Goal: Transaction & Acquisition: Book appointment/travel/reservation

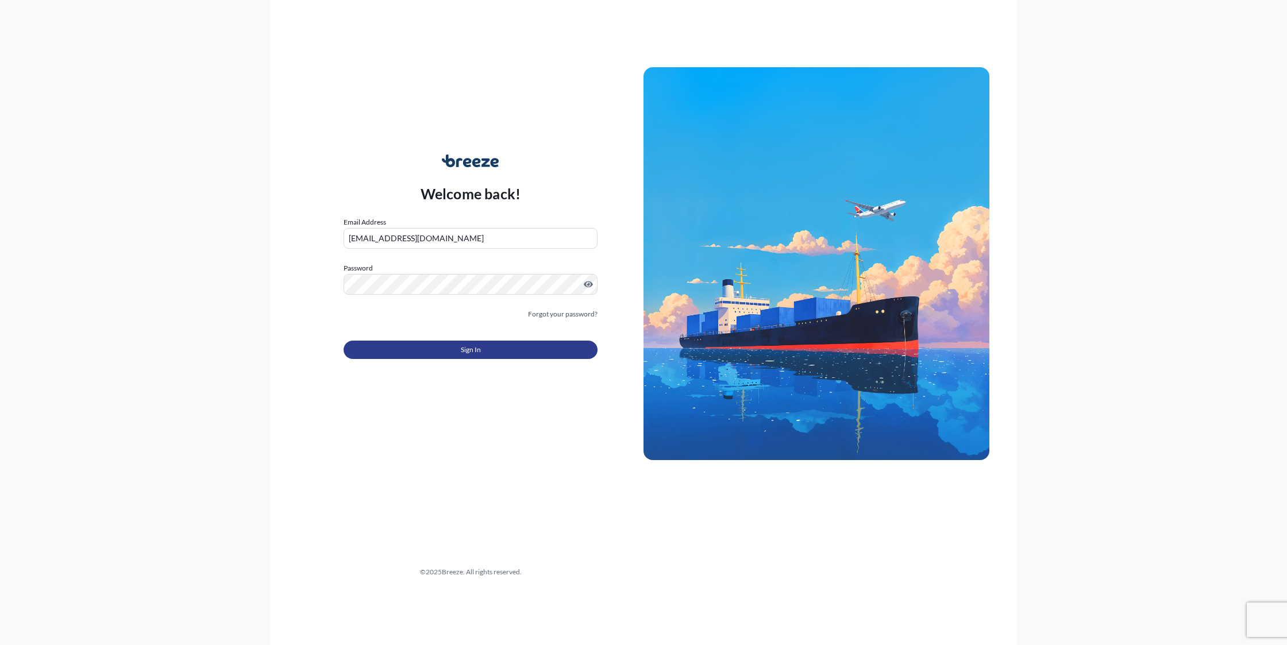
click at [452, 349] on button "Sign In" at bounding box center [471, 350] width 254 height 18
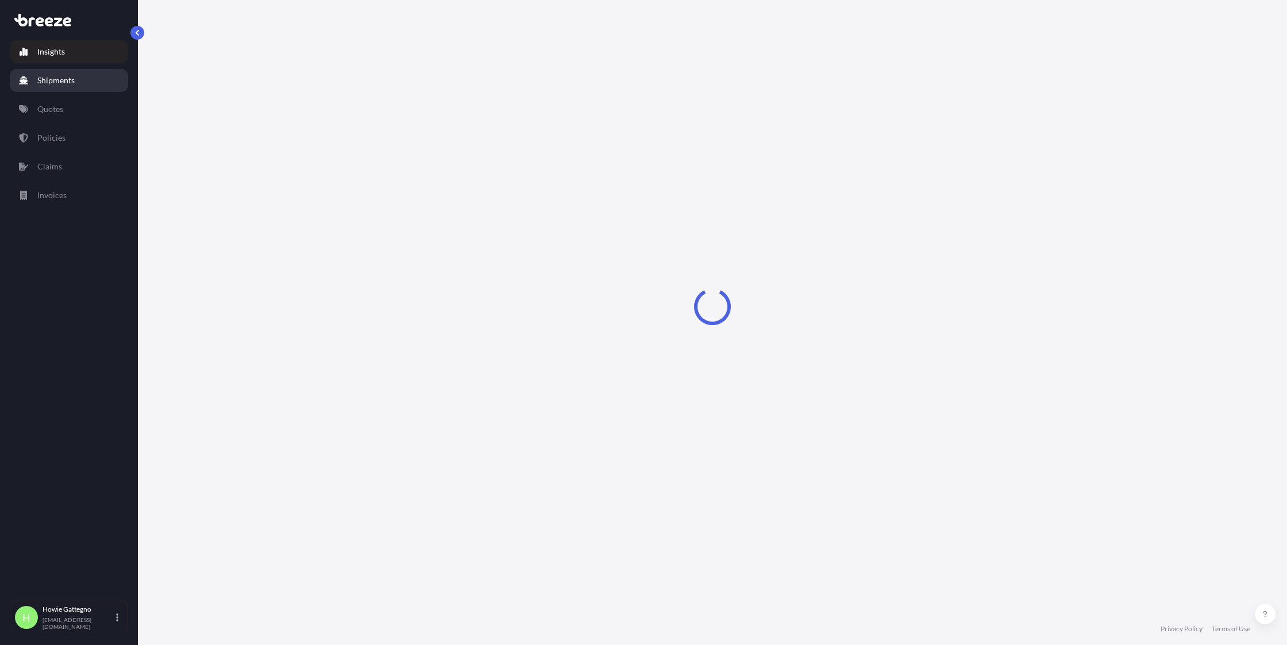
select select "2025"
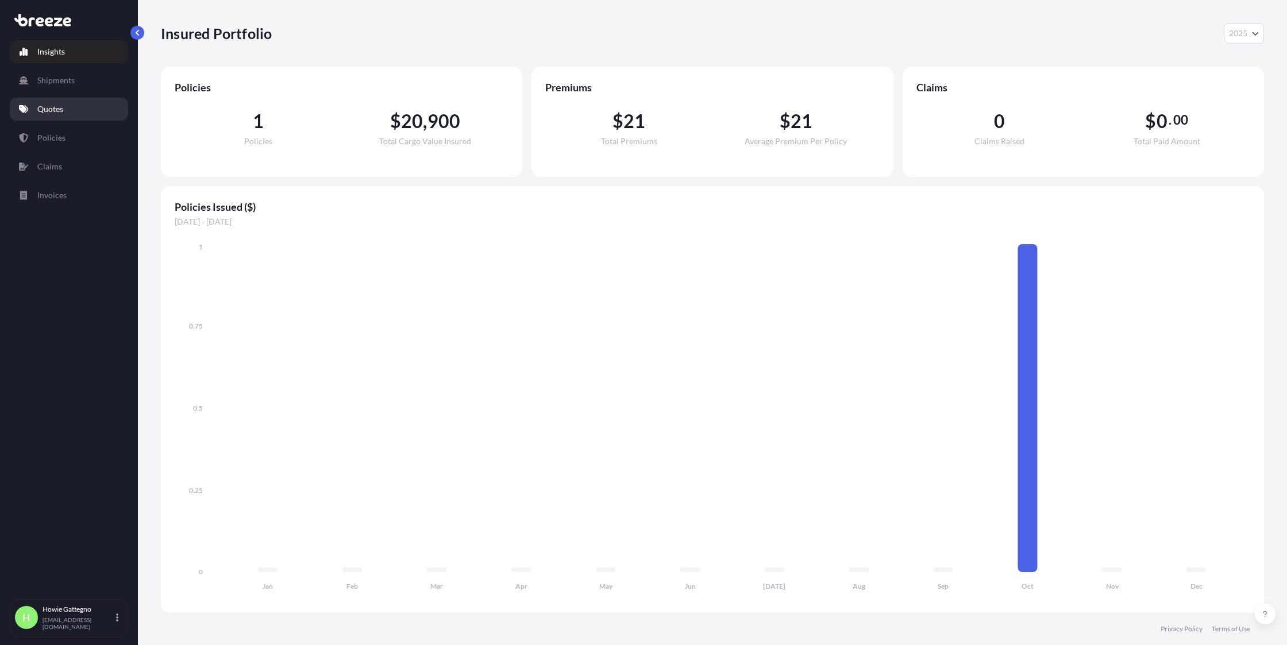
click at [50, 111] on p "Quotes" at bounding box center [50, 108] width 26 height 11
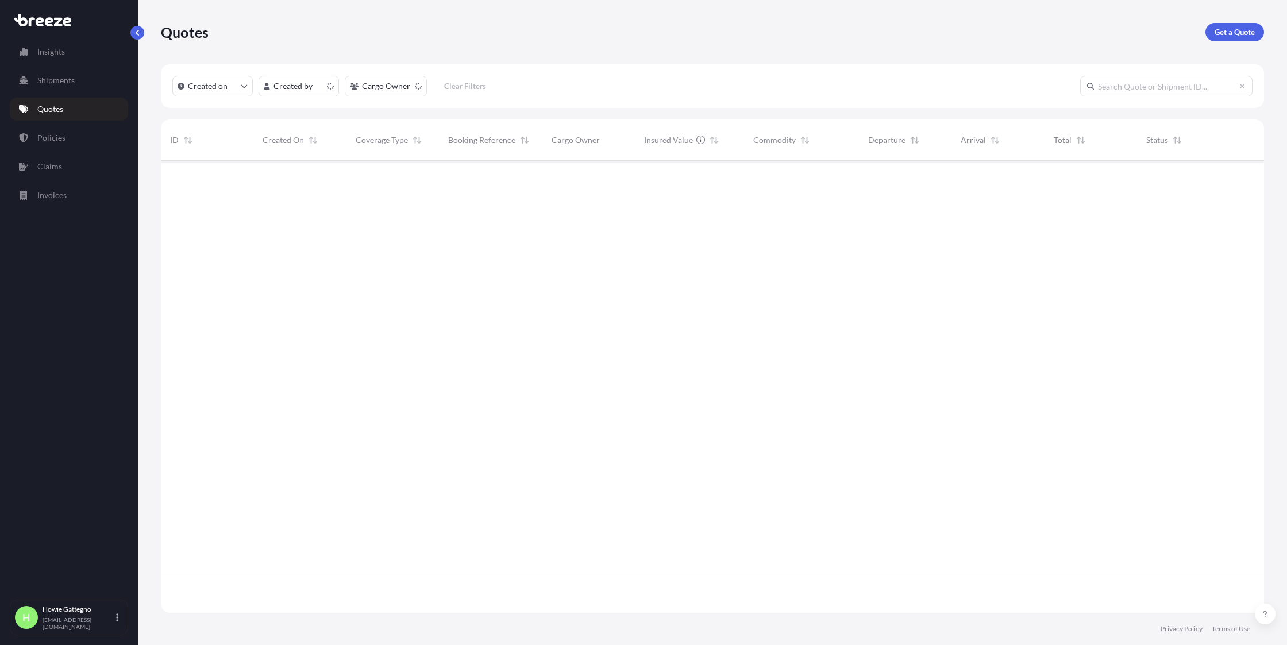
scroll to position [449, 1094]
click at [1237, 30] on p "Get a Quote" at bounding box center [1234, 31] width 40 height 11
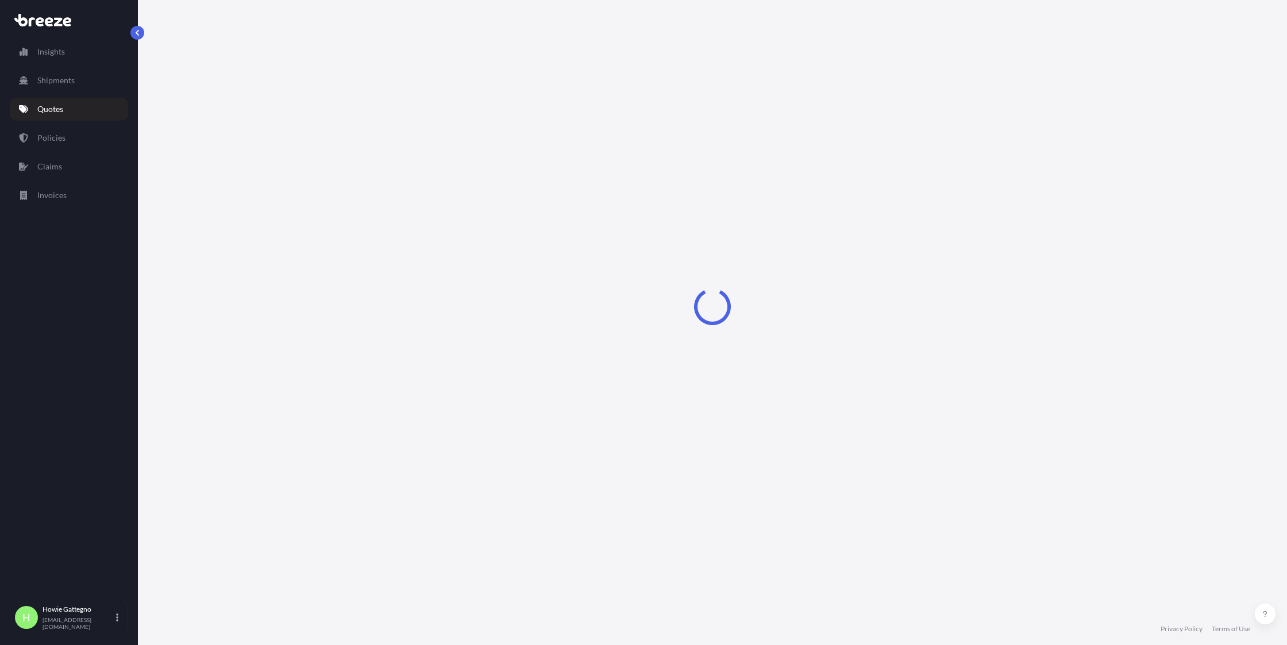
select select "Sea"
select select "1"
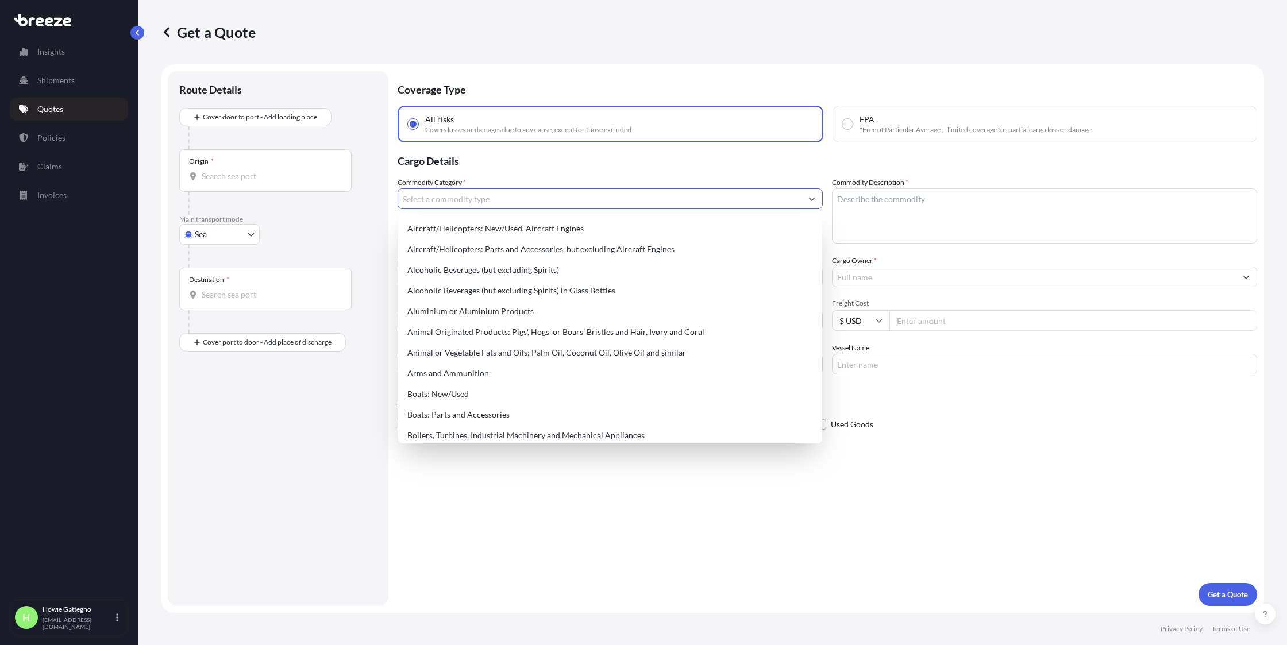
click at [495, 198] on input "Commodity Category *" at bounding box center [599, 198] width 403 height 21
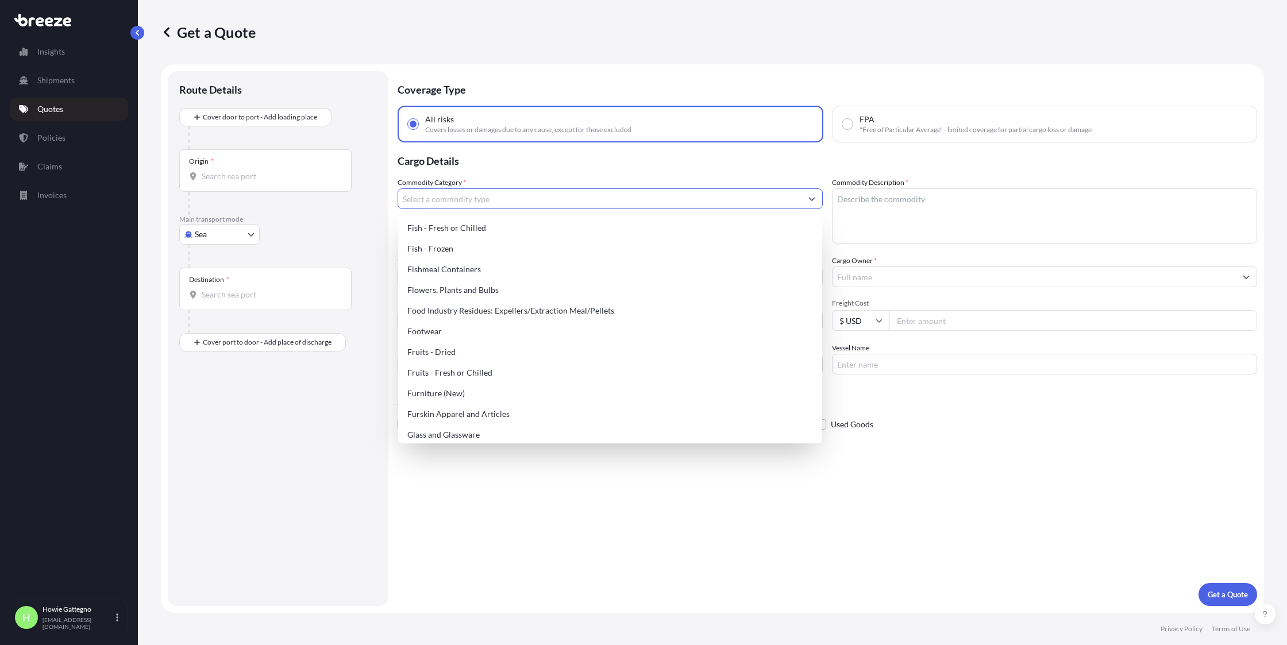
scroll to position [840, 0]
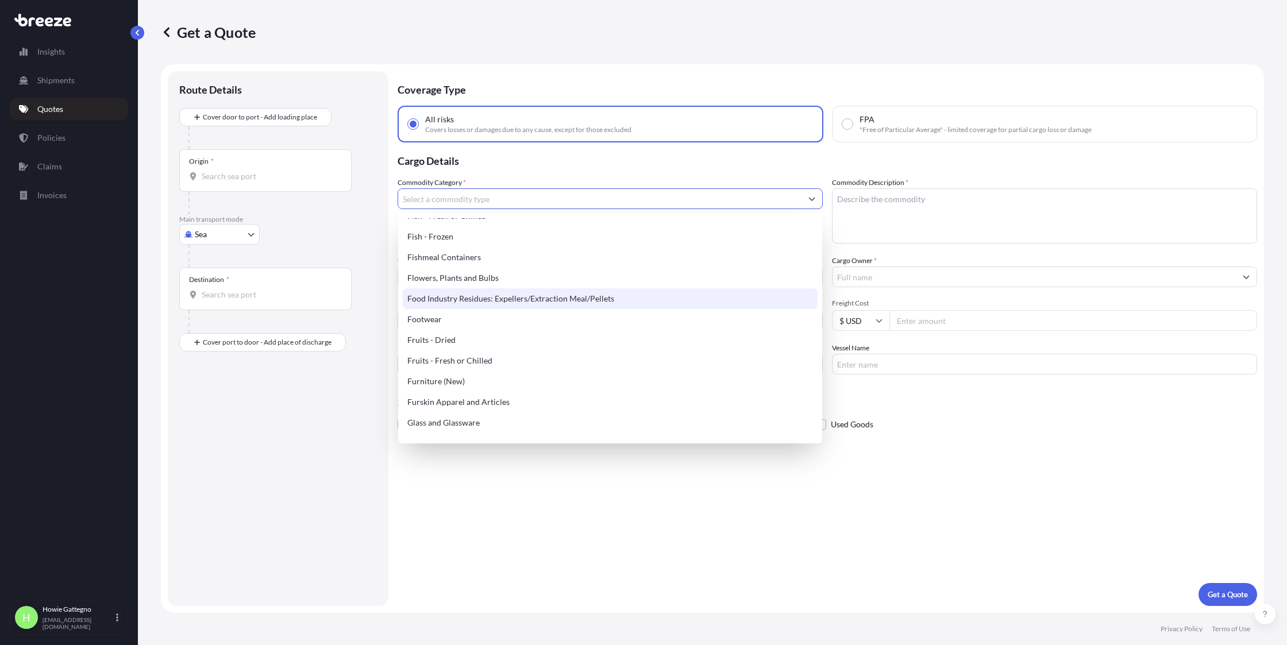
click at [530, 299] on div "Food Industry Residues: Expellers/Extraction Meal/Pellets" at bounding box center [610, 298] width 415 height 21
type input "Food Industry Residues: Expellers/Extraction Meal/Pellets"
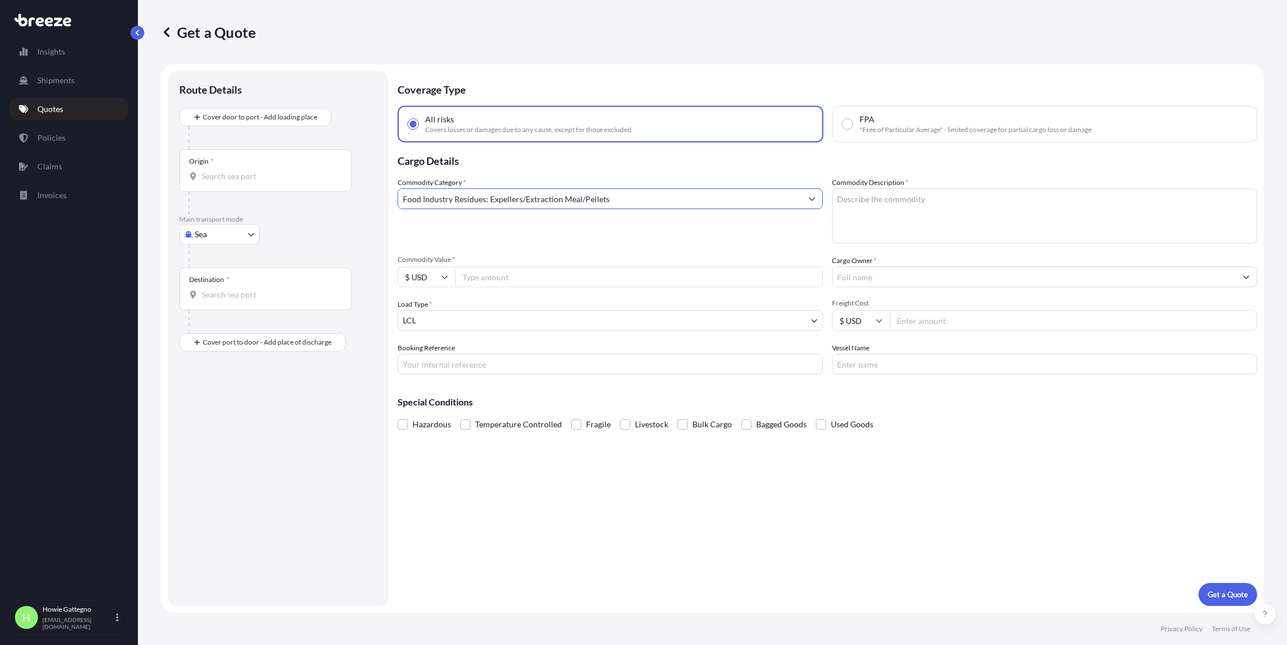
click at [906, 202] on textarea "Commodity Description *" at bounding box center [1044, 215] width 425 height 55
type textarea "ARABIC GUM"
drag, startPoint x: 483, startPoint y: 279, endPoint x: 492, endPoint y: 280, distance: 8.8
click at [483, 279] on input "Commodity Value *" at bounding box center [639, 277] width 368 height 21
type input "75000"
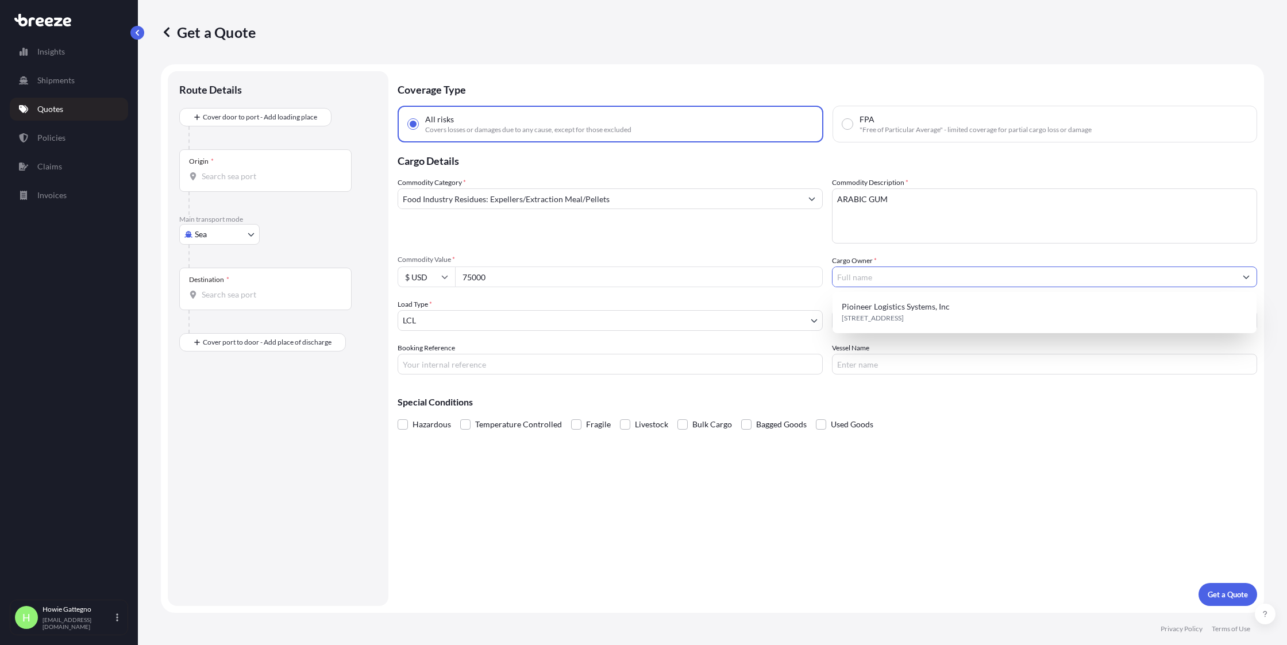
click at [854, 276] on input "Cargo Owner *" at bounding box center [1033, 277] width 403 height 21
click at [902, 307] on span "Pioineer Logistics Systems, Inc" at bounding box center [896, 306] width 108 height 11
type input "Pioineer Logistics Systems, Inc"
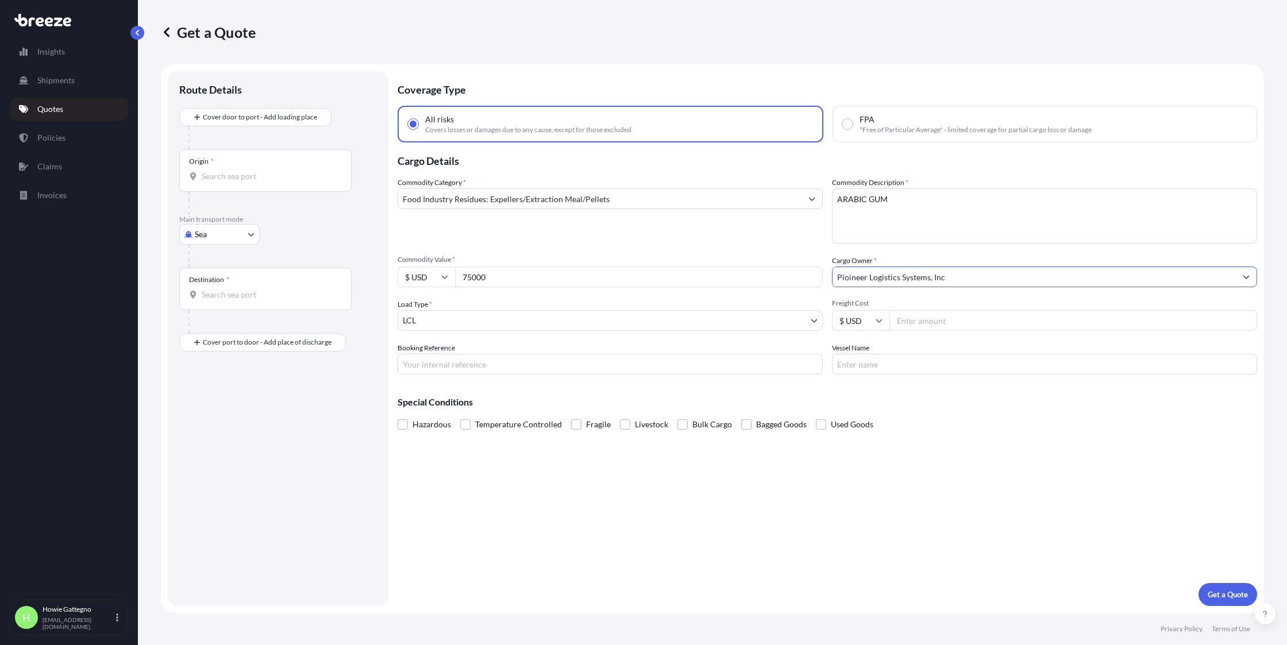
click at [426, 318] on body "1 option available. Pioineer Logistics Systems, Inc Pioineer Logistics Systems,…" at bounding box center [643, 322] width 1287 height 645
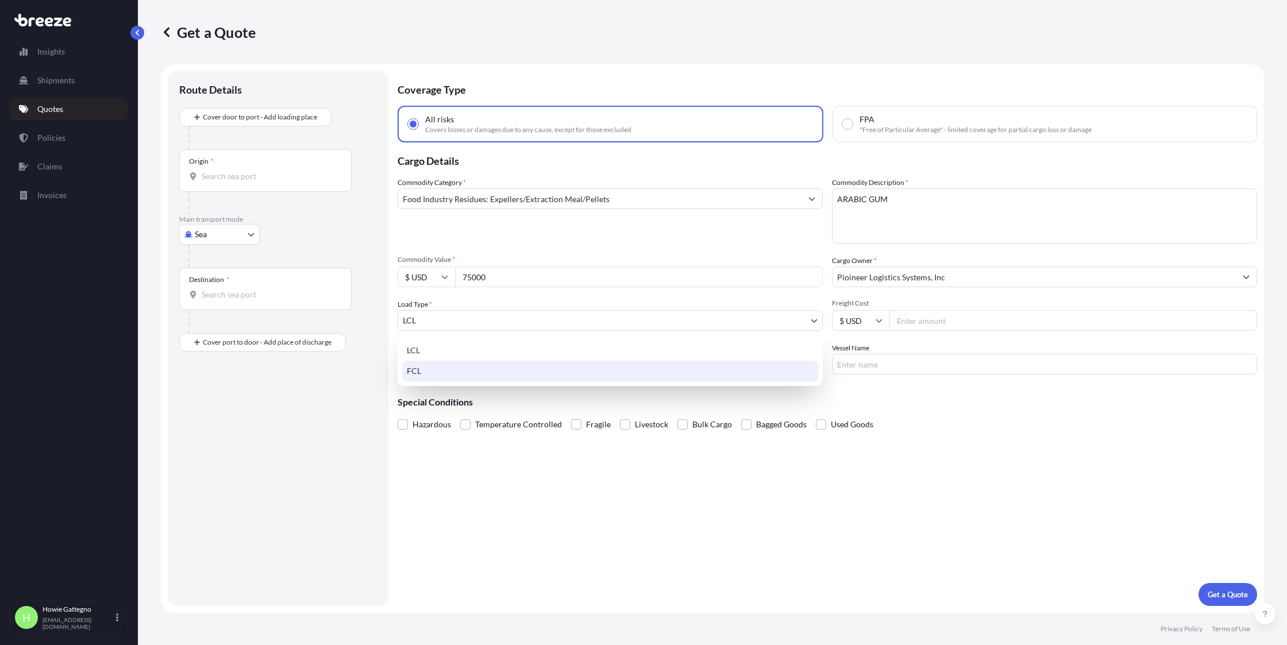
click at [434, 373] on div "FCL" at bounding box center [610, 371] width 416 height 21
select select "2"
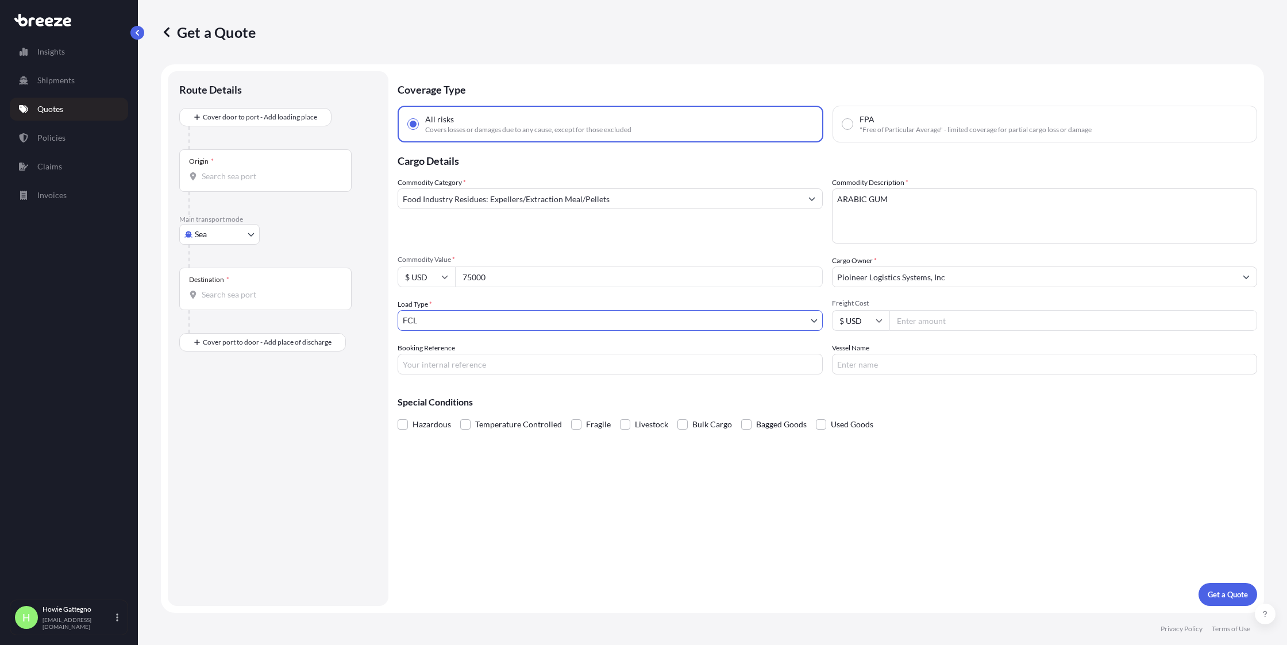
drag, startPoint x: 450, startPoint y: 364, endPoint x: 167, endPoint y: 357, distance: 283.9
click at [450, 364] on input "Booking Reference" at bounding box center [610, 364] width 425 height 21
type input "124864"
click at [254, 233] on body "Insights Shipments Quotes Policies Claims Invoices H [PERSON_NAME] [EMAIL_ADDRE…" at bounding box center [643, 322] width 1287 height 645
click at [223, 310] on div "Road" at bounding box center [219, 305] width 71 height 21
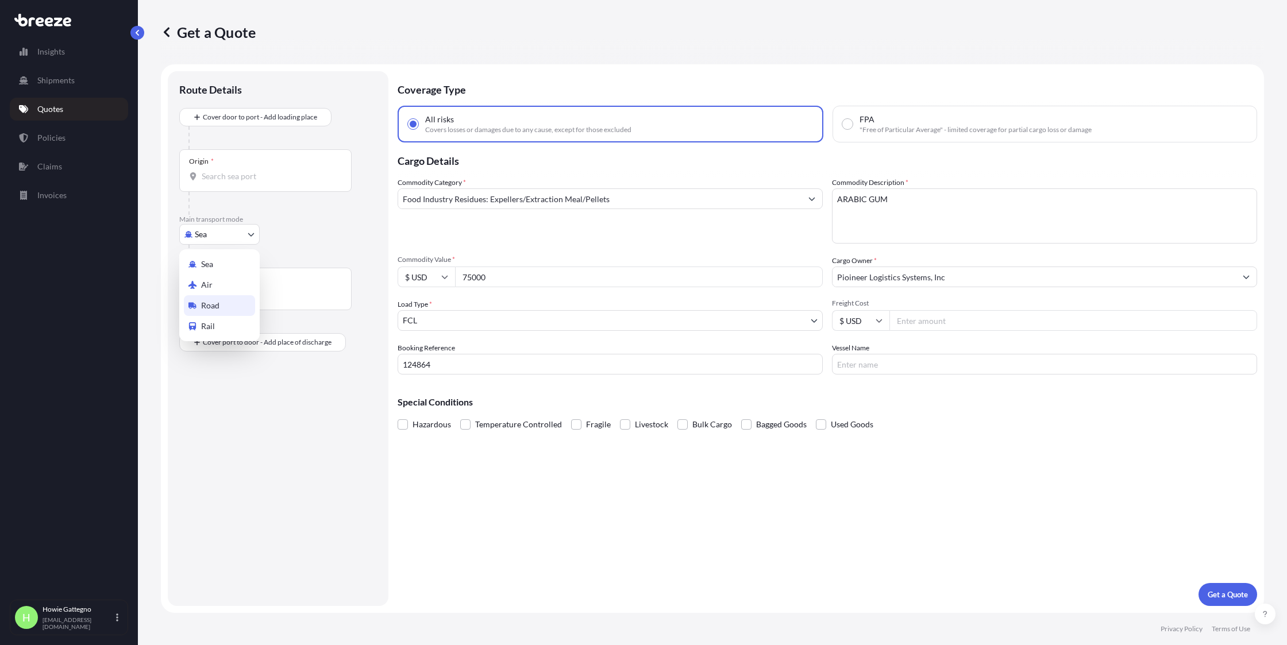
select select "Road"
select select "1"
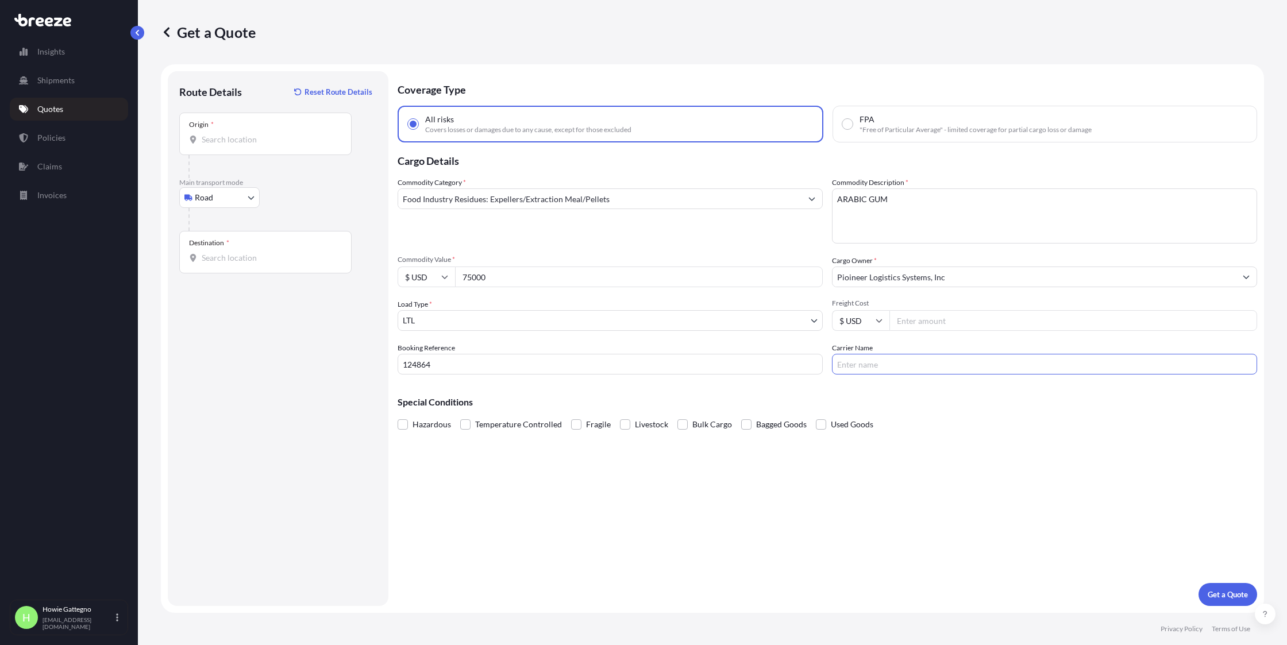
click at [869, 367] on input "Carrier Name" at bounding box center [1044, 364] width 425 height 21
type input "[PERSON_NAME] TRANSPORT"
click at [1206, 590] on button "Get a Quote" at bounding box center [1227, 594] width 59 height 23
click at [252, 138] on input "Origin * Please select an origin" at bounding box center [270, 139] width 136 height 11
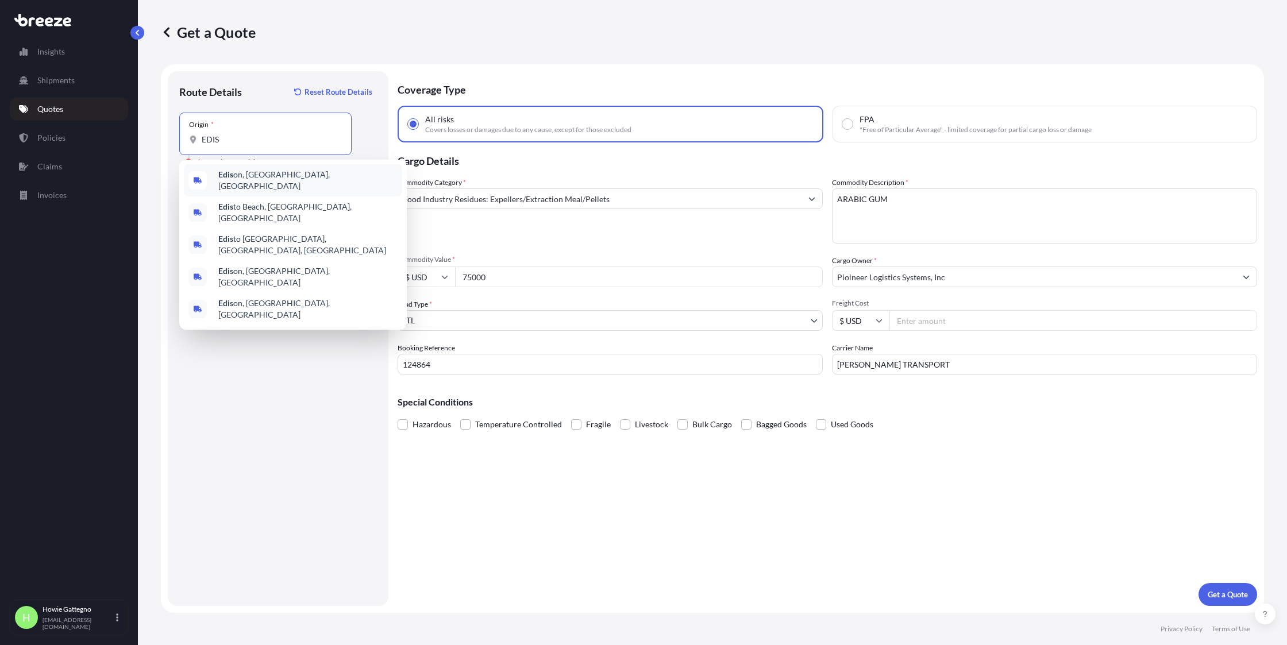
click at [247, 180] on span "Edis on, [GEOGRAPHIC_DATA], [GEOGRAPHIC_DATA]" at bounding box center [307, 180] width 179 height 23
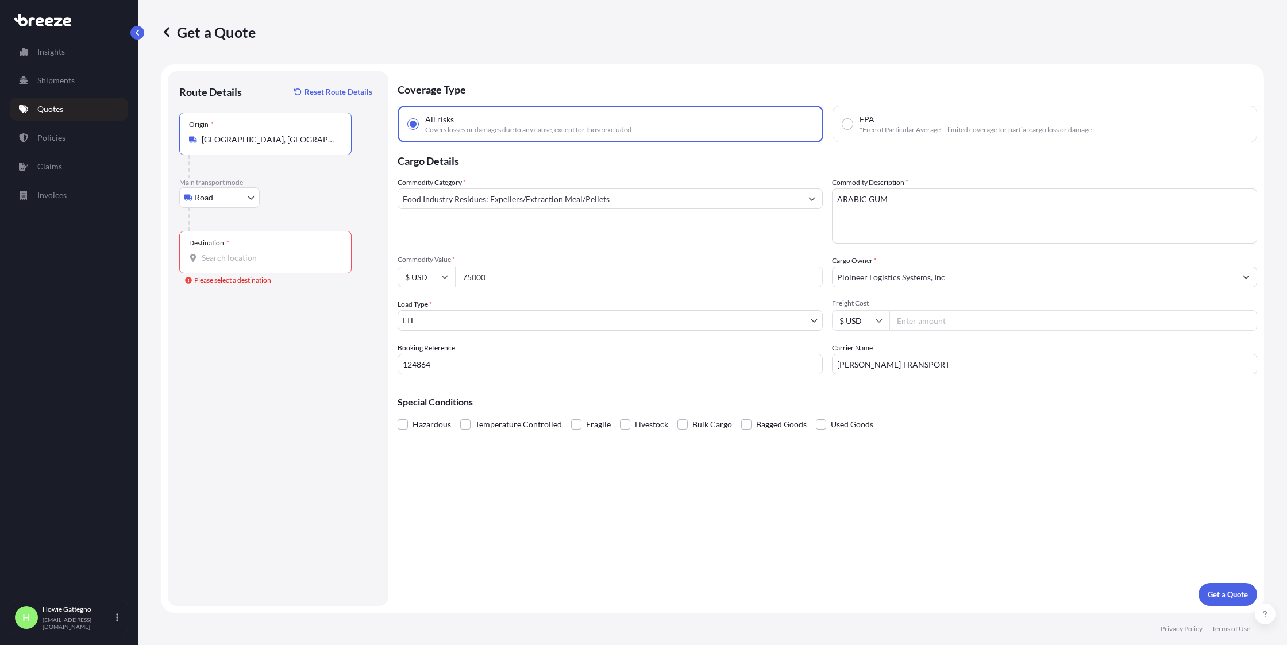
type input "[GEOGRAPHIC_DATA], [GEOGRAPHIC_DATA], [GEOGRAPHIC_DATA]"
click at [242, 260] on input "Destination * Please select a destination" at bounding box center [270, 257] width 136 height 11
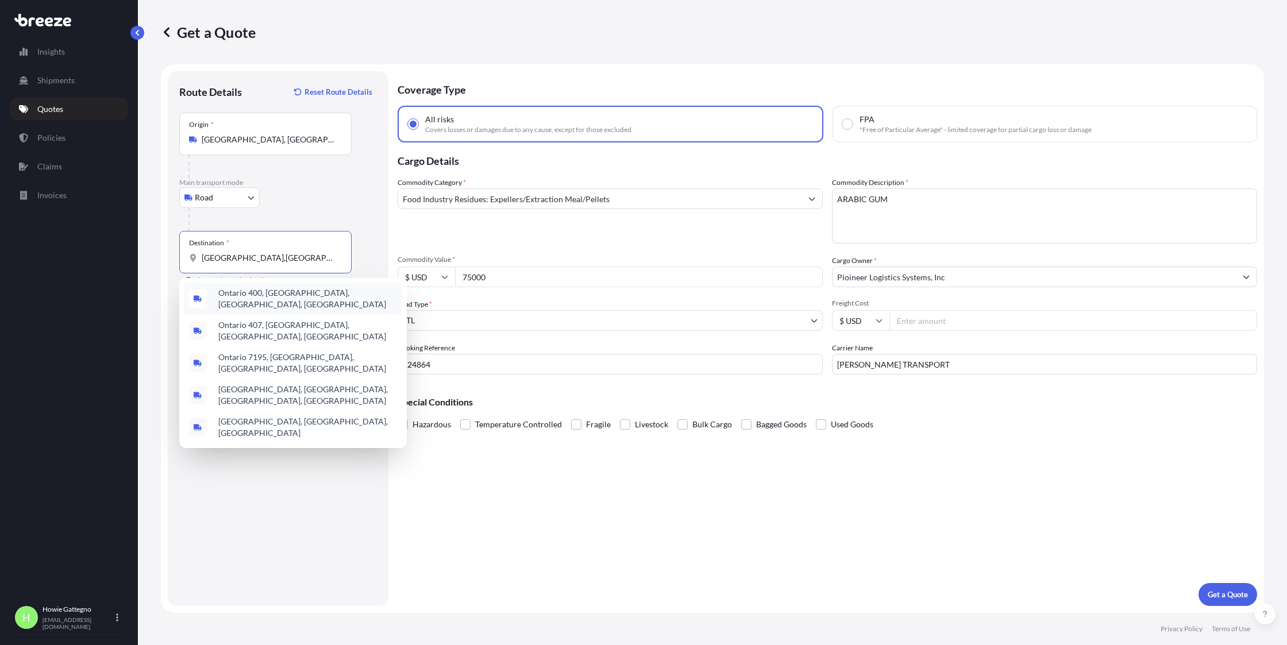
click at [300, 298] on span "Ontario 400, [GEOGRAPHIC_DATA], [GEOGRAPHIC_DATA], [GEOGRAPHIC_DATA]" at bounding box center [307, 298] width 179 height 23
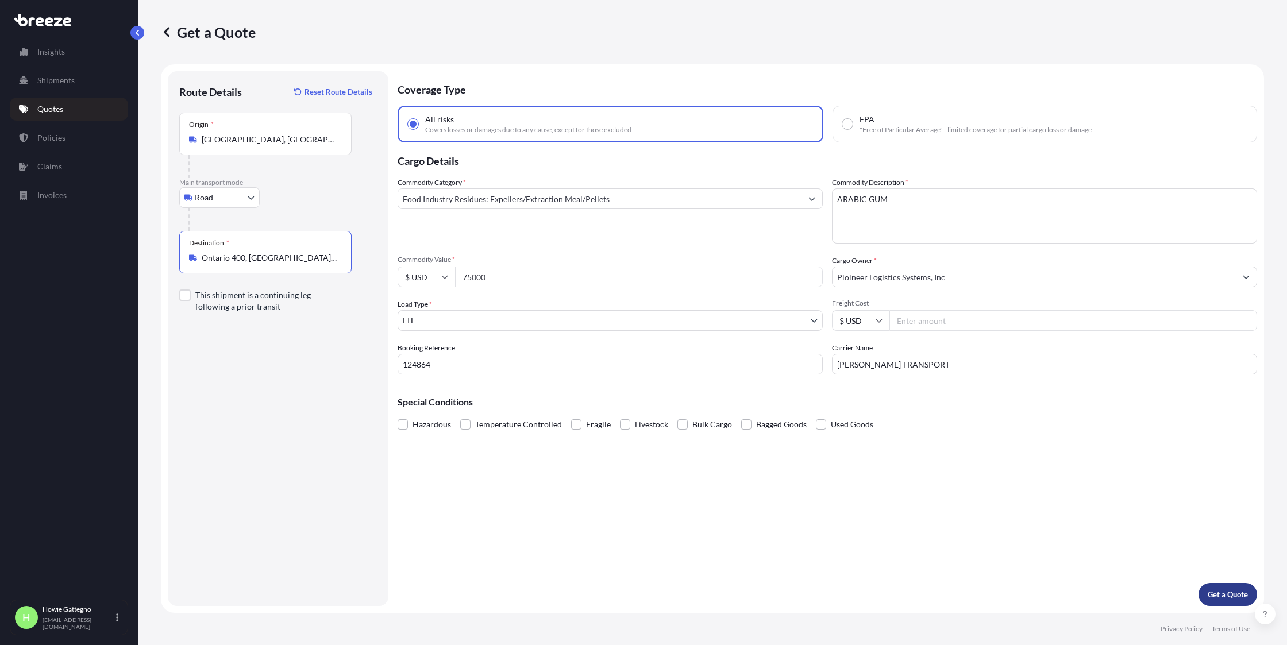
type input "Ontario 400, [GEOGRAPHIC_DATA], [GEOGRAPHIC_DATA], [GEOGRAPHIC_DATA]"
click at [1243, 597] on p "Get a Quote" at bounding box center [1228, 594] width 40 height 11
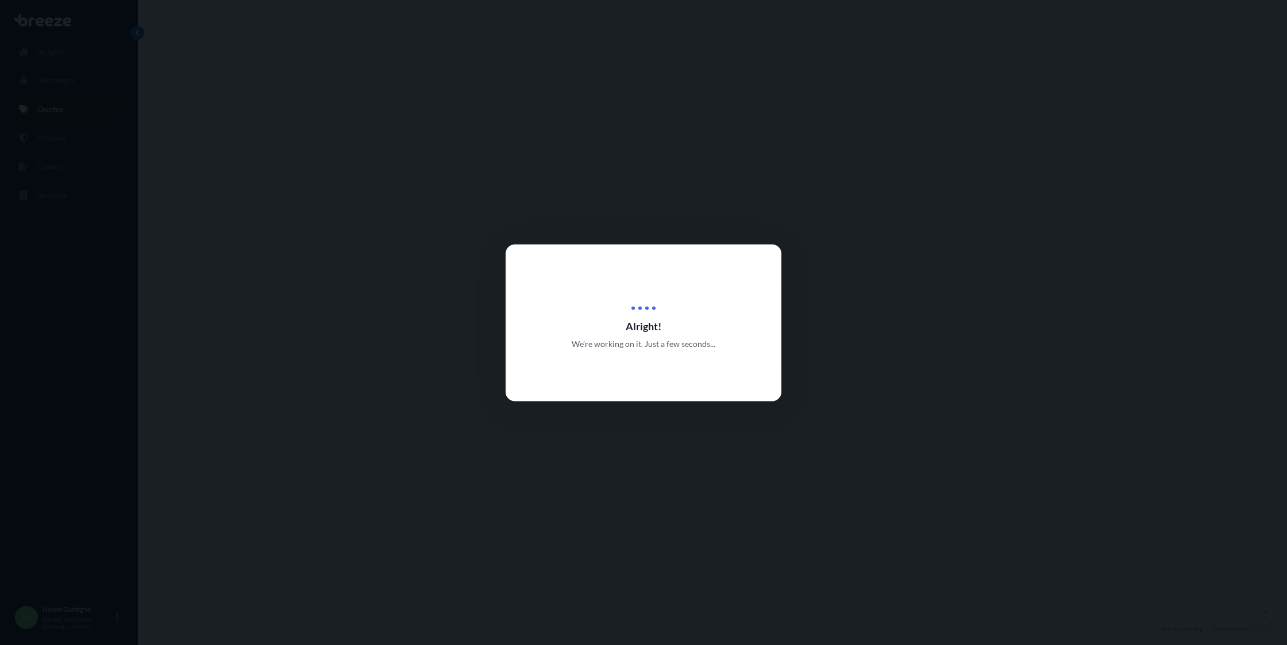
select select "Road"
select select "1"
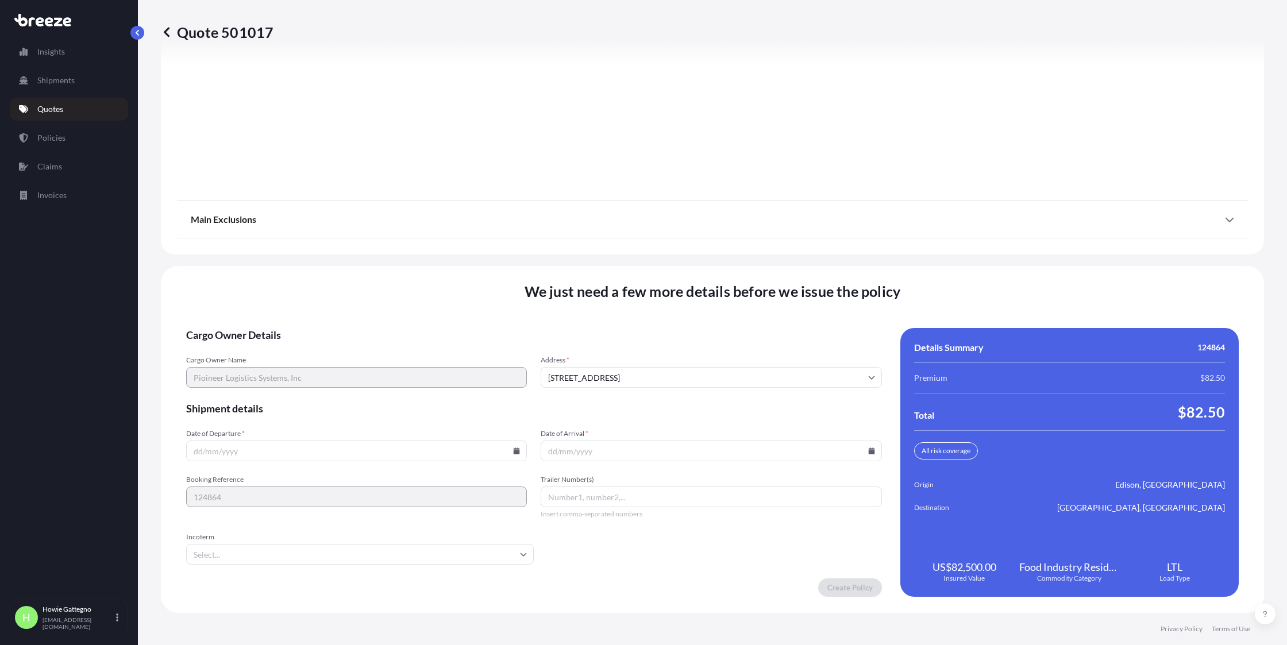
scroll to position [1349, 0]
click at [250, 450] on input "Date of Departure *" at bounding box center [356, 451] width 341 height 21
click at [516, 453] on icon at bounding box center [517, 450] width 6 height 7
click at [356, 326] on button "9" at bounding box center [355, 327] width 18 height 18
click at [515, 451] on icon at bounding box center [517, 450] width 6 height 7
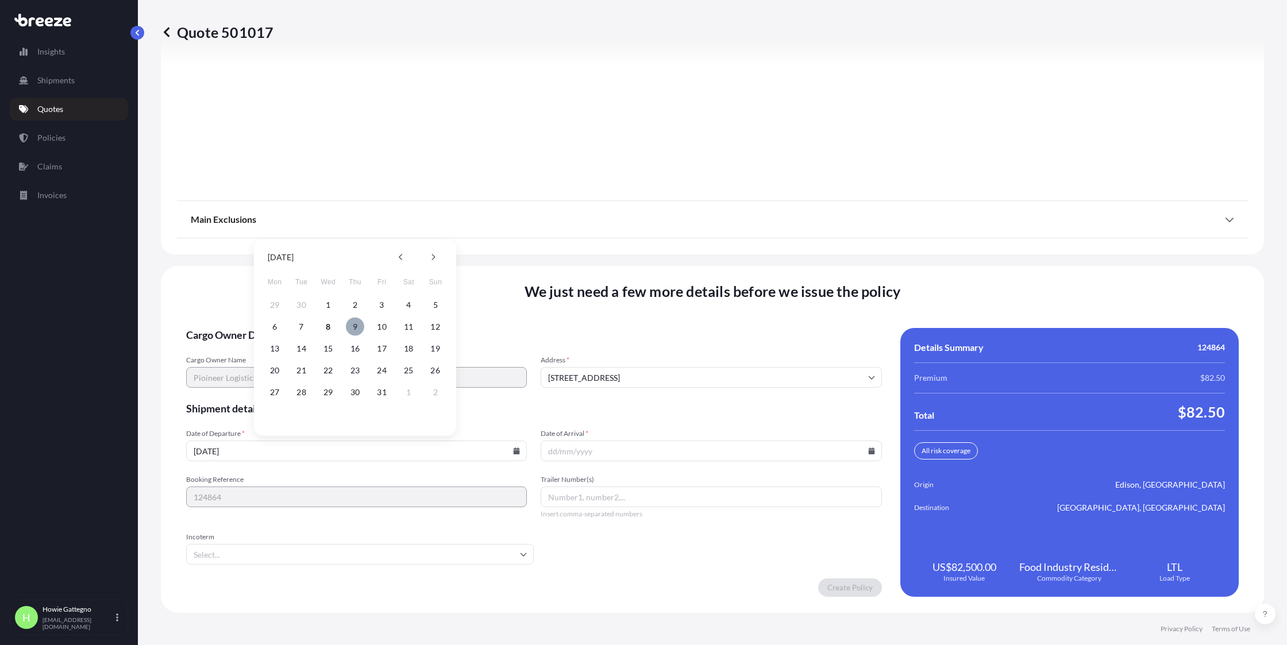
click at [358, 325] on button "9" at bounding box center [355, 327] width 18 height 18
click at [514, 452] on icon at bounding box center [517, 450] width 6 height 7
click at [332, 324] on button "8" at bounding box center [328, 327] width 18 height 18
click at [514, 449] on icon at bounding box center [517, 450] width 6 height 7
click at [361, 327] on button "9" at bounding box center [355, 327] width 18 height 18
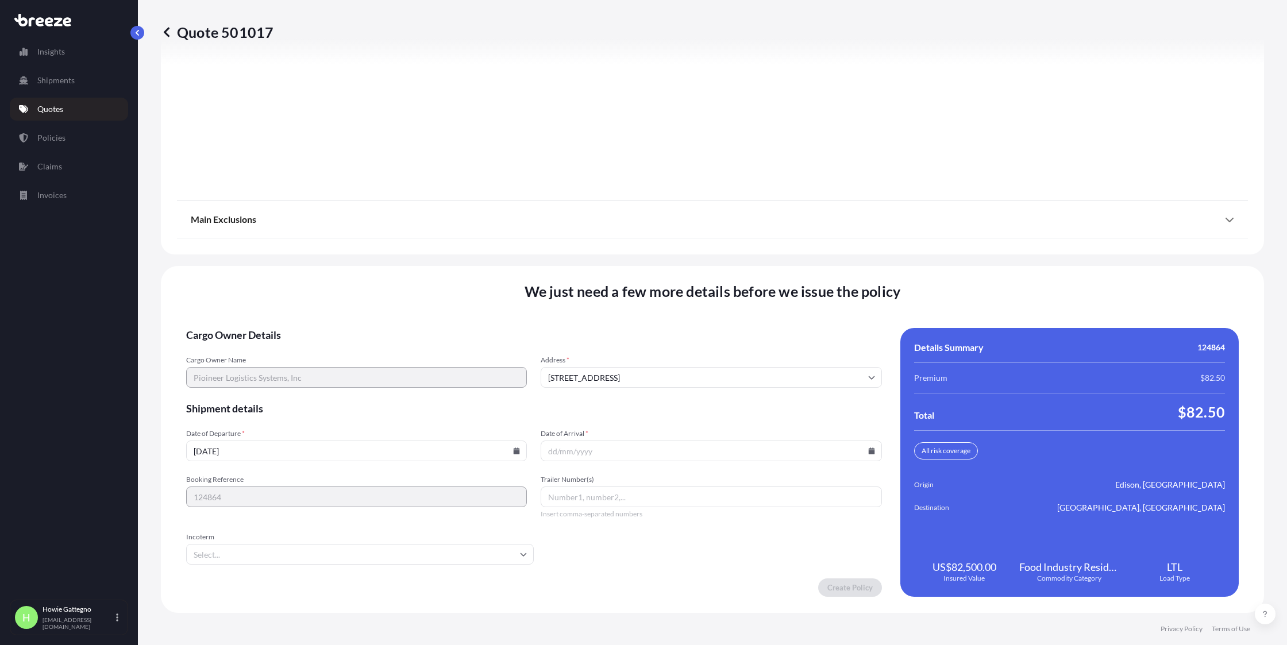
type input "[DATE]"
click at [868, 452] on icon at bounding box center [871, 450] width 6 height 7
click at [734, 325] on button "10" at bounding box center [733, 327] width 18 height 18
type input "[DATE]"
click at [596, 496] on input "Trailer Number(s)" at bounding box center [711, 497] width 341 height 21
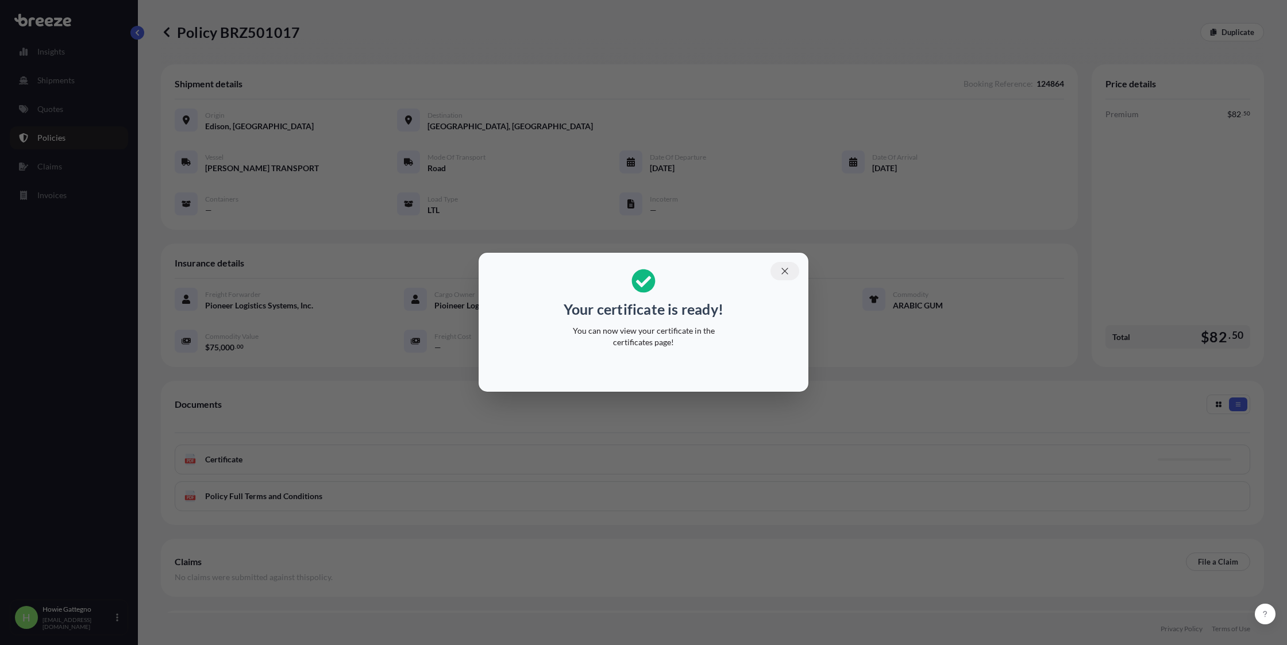
click at [787, 271] on icon "button" at bounding box center [785, 271] width 10 height 10
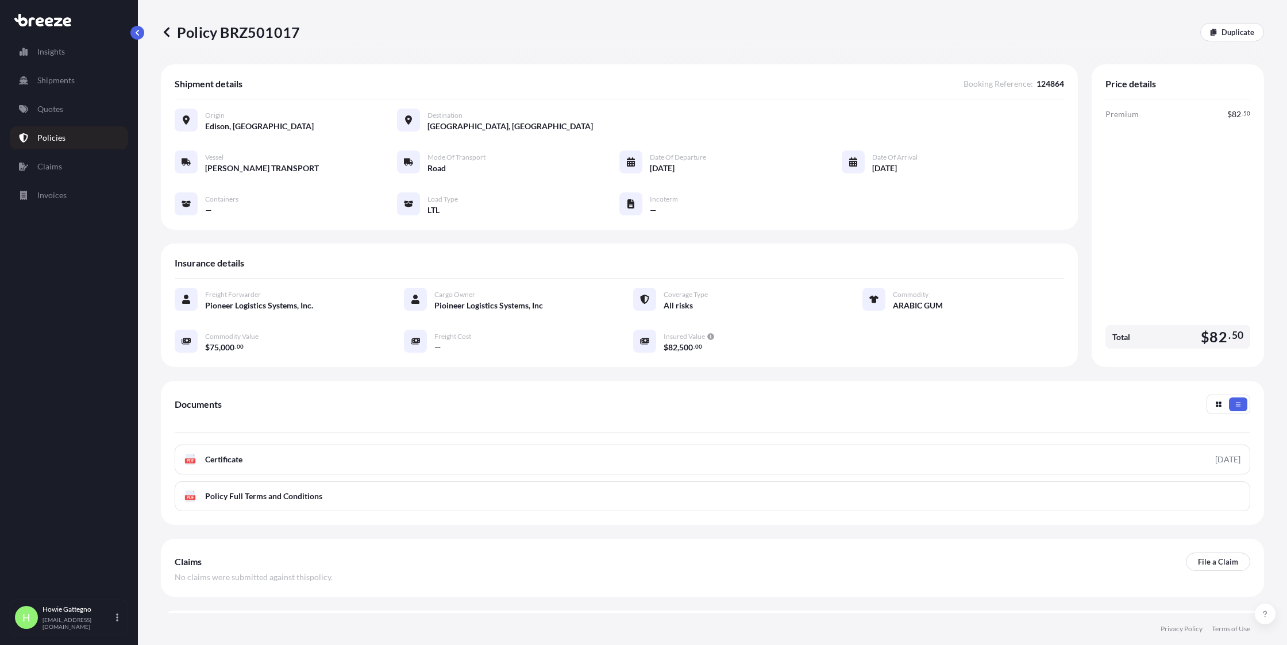
click at [48, 139] on p "Policies" at bounding box center [51, 137] width 28 height 11
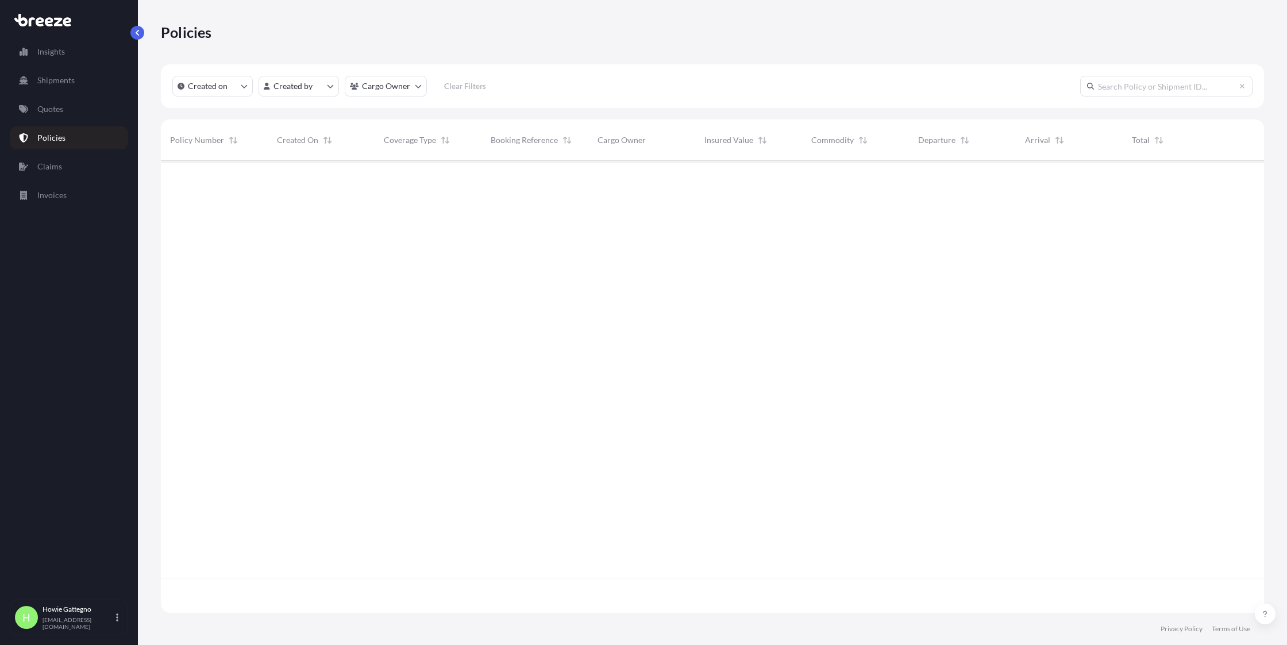
scroll to position [449, 1094]
